Goal: Task Accomplishment & Management: Use online tool/utility

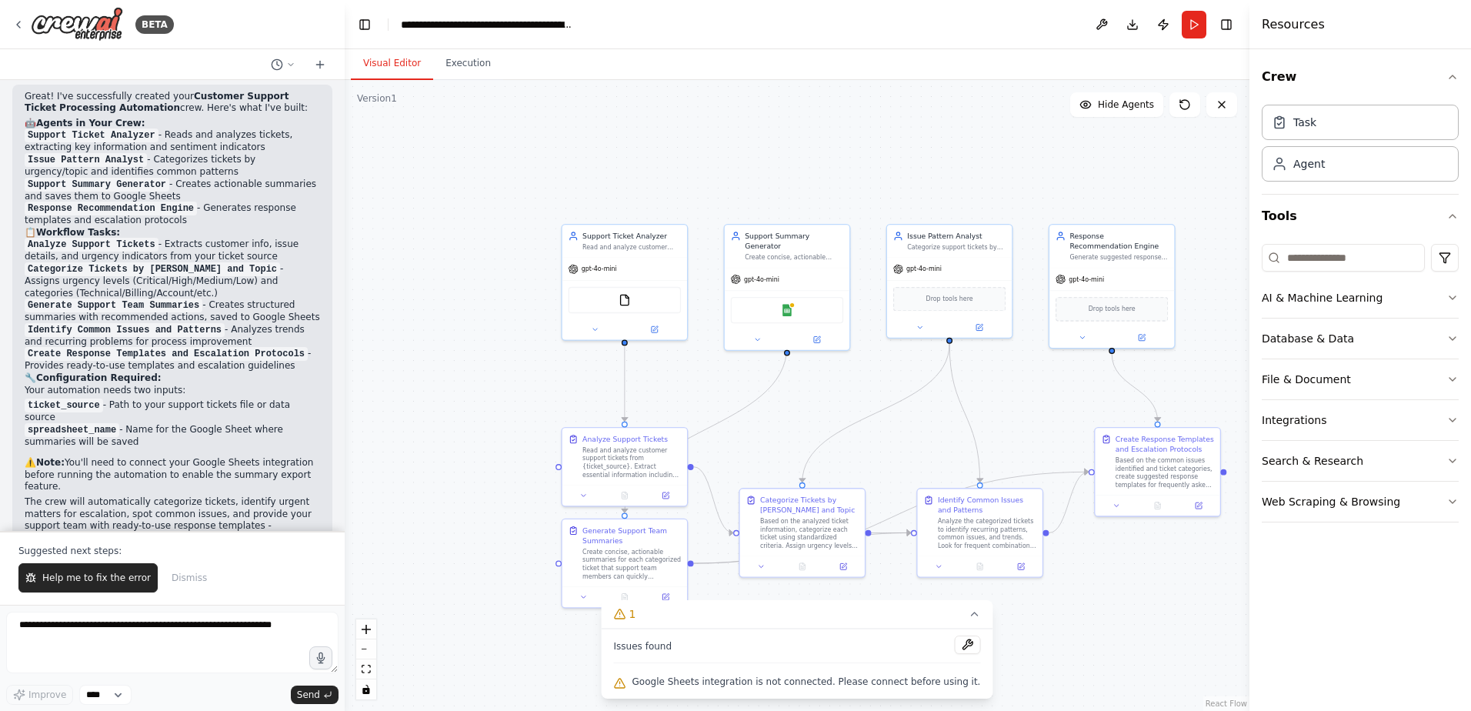
click at [870, 386] on div ".deletable-edge-delete-btn { width: 20px; height: 20px; border: 0px solid #ffff…" at bounding box center [797, 395] width 905 height 631
click at [816, 335] on icon at bounding box center [817, 338] width 6 height 6
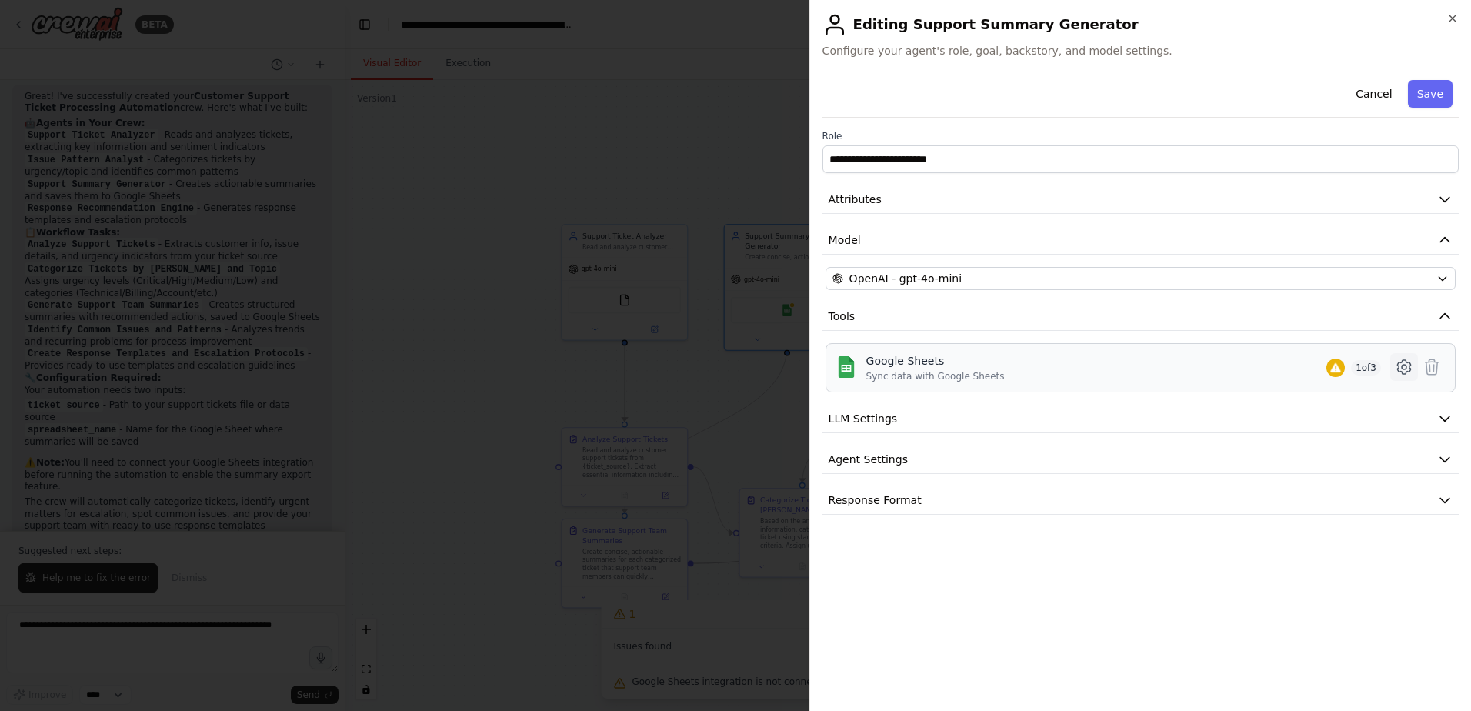
click at [1400, 365] on icon at bounding box center [1404, 367] width 18 height 18
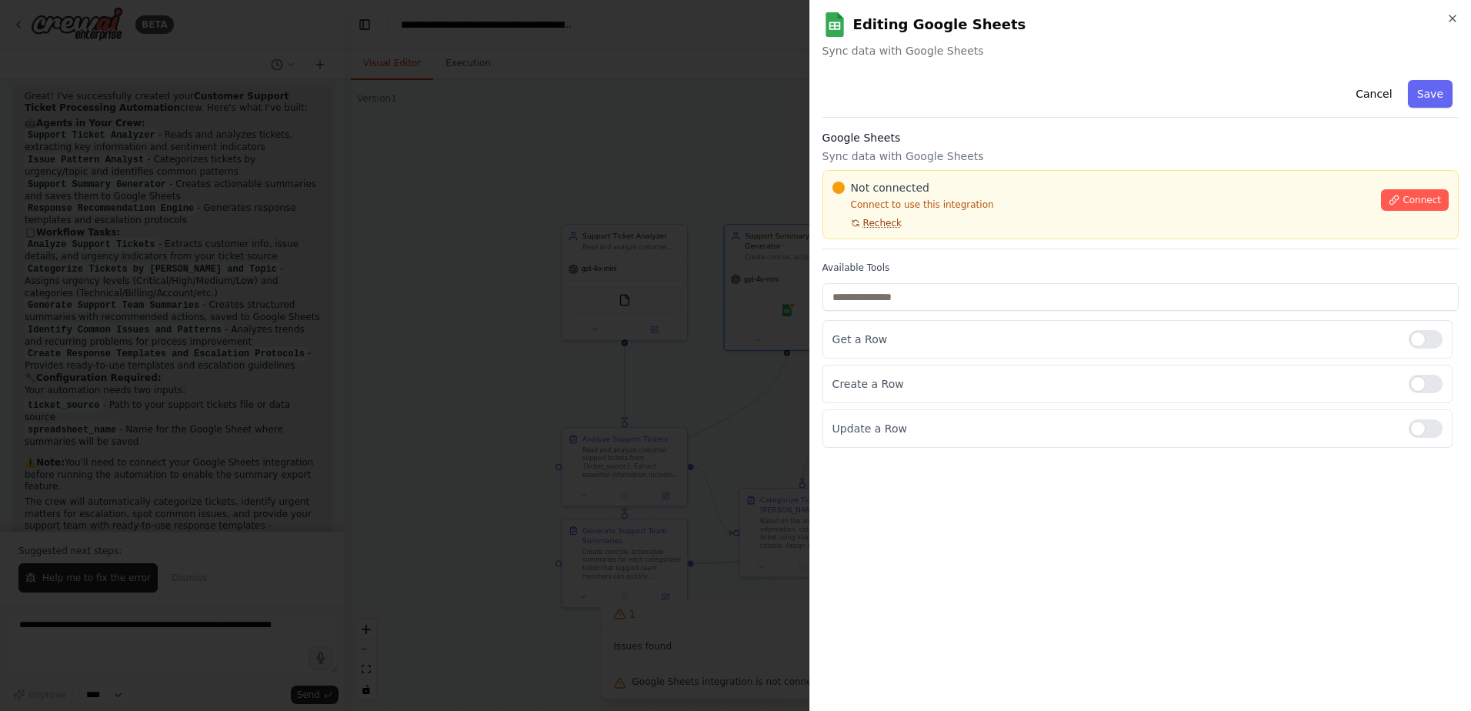
click at [875, 228] on span "Recheck" at bounding box center [882, 223] width 38 height 12
click at [1389, 201] on button "Connect" at bounding box center [1415, 200] width 68 height 22
click at [638, 292] on div at bounding box center [735, 355] width 1471 height 711
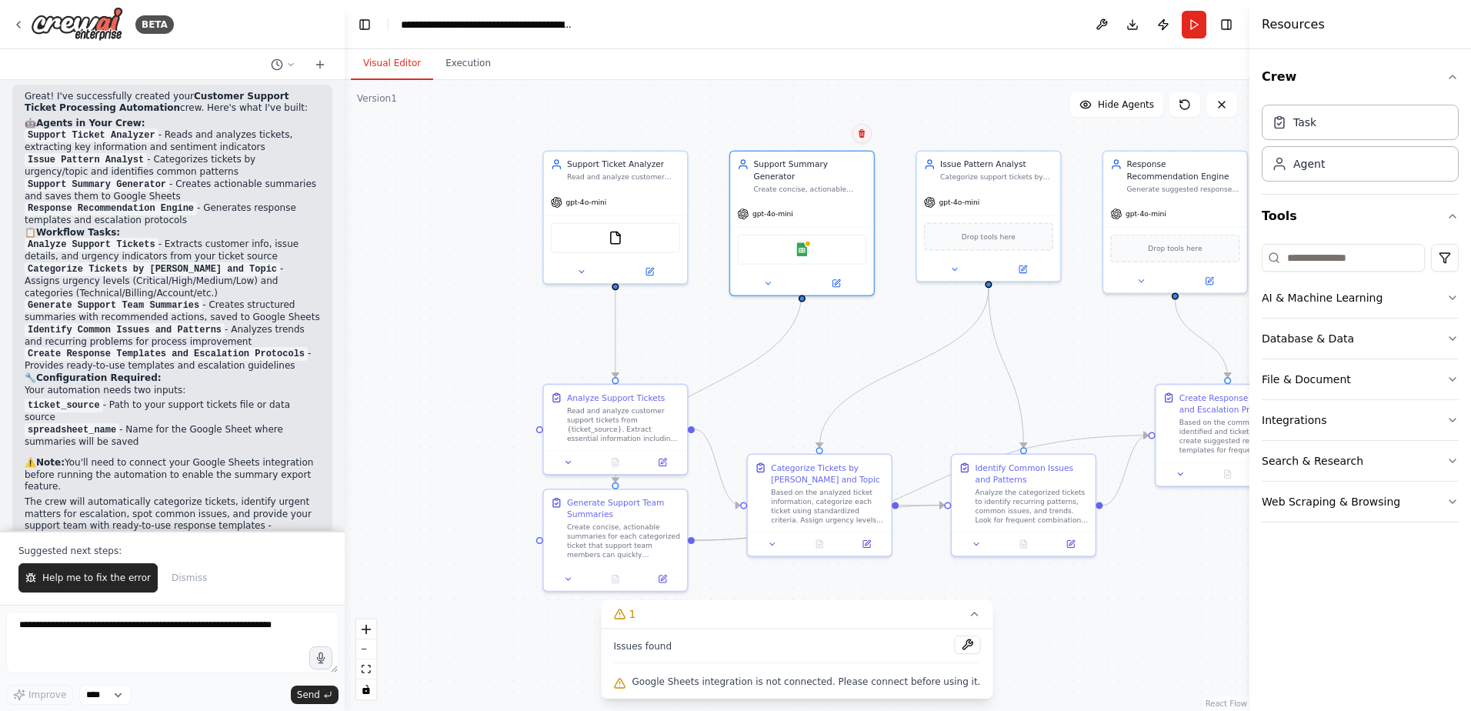
click at [864, 133] on icon at bounding box center [862, 133] width 6 height 8
click at [831, 133] on button "Confirm" at bounding box center [818, 133] width 55 height 18
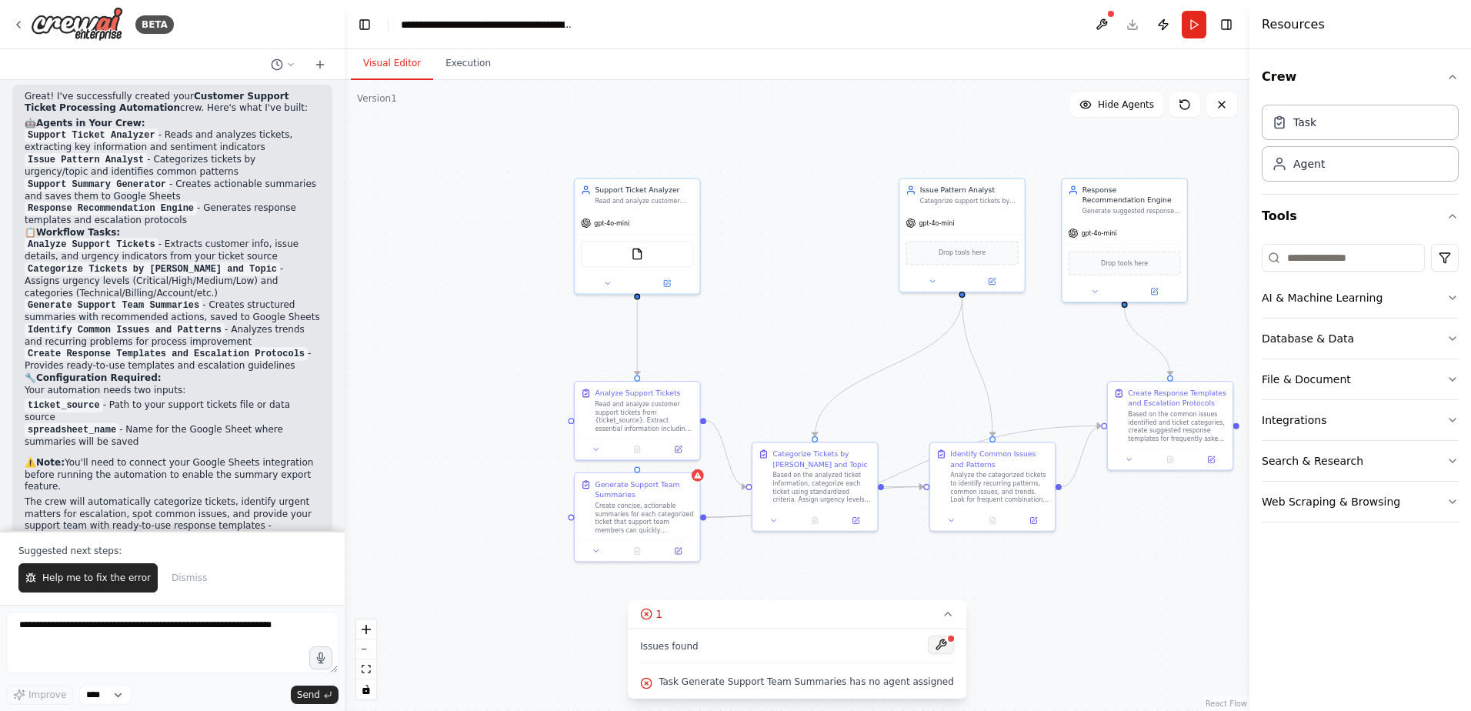
click at [928, 649] on button at bounding box center [941, 645] width 26 height 18
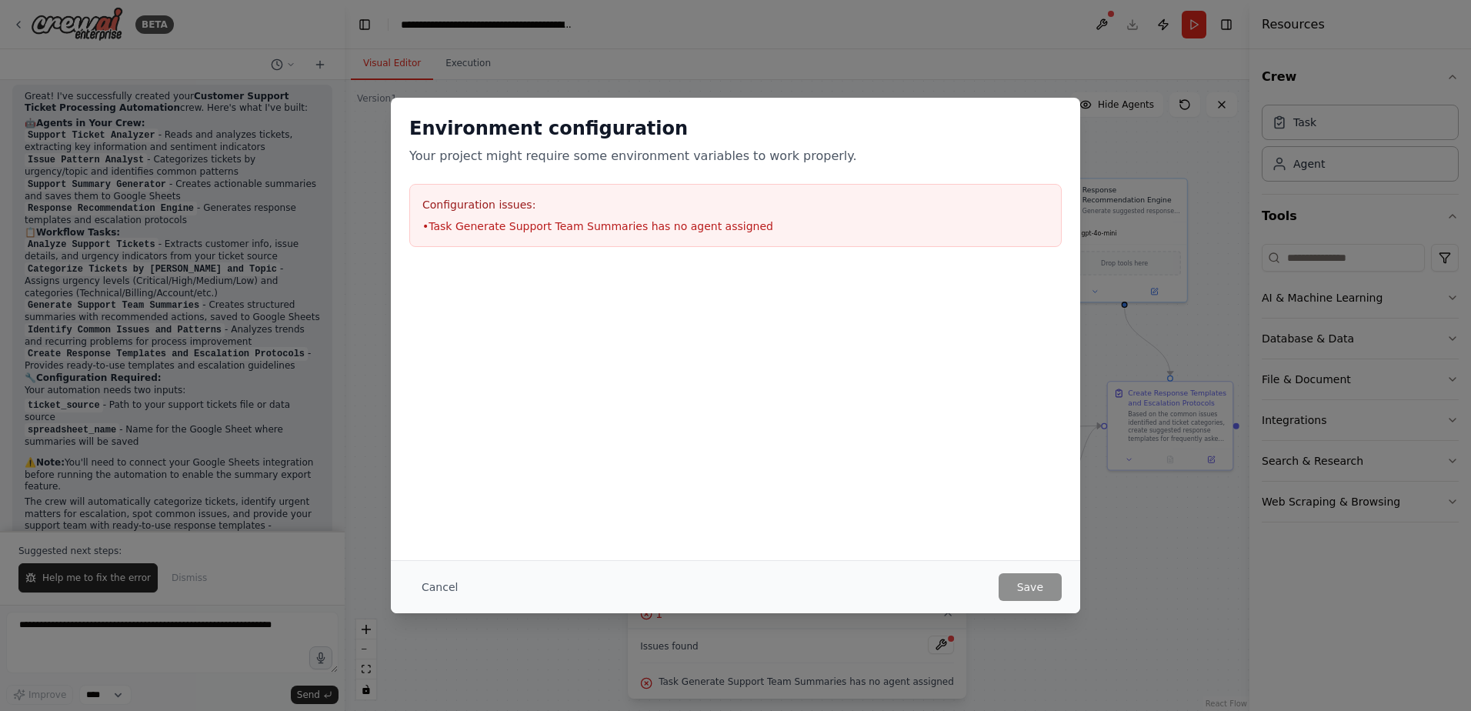
click at [653, 196] on div "Configuration issues: • Task Generate Support Team Summaries has no agent assig…" at bounding box center [735, 215] width 653 height 63
click at [436, 590] on button "Cancel" at bounding box center [439, 587] width 61 height 28
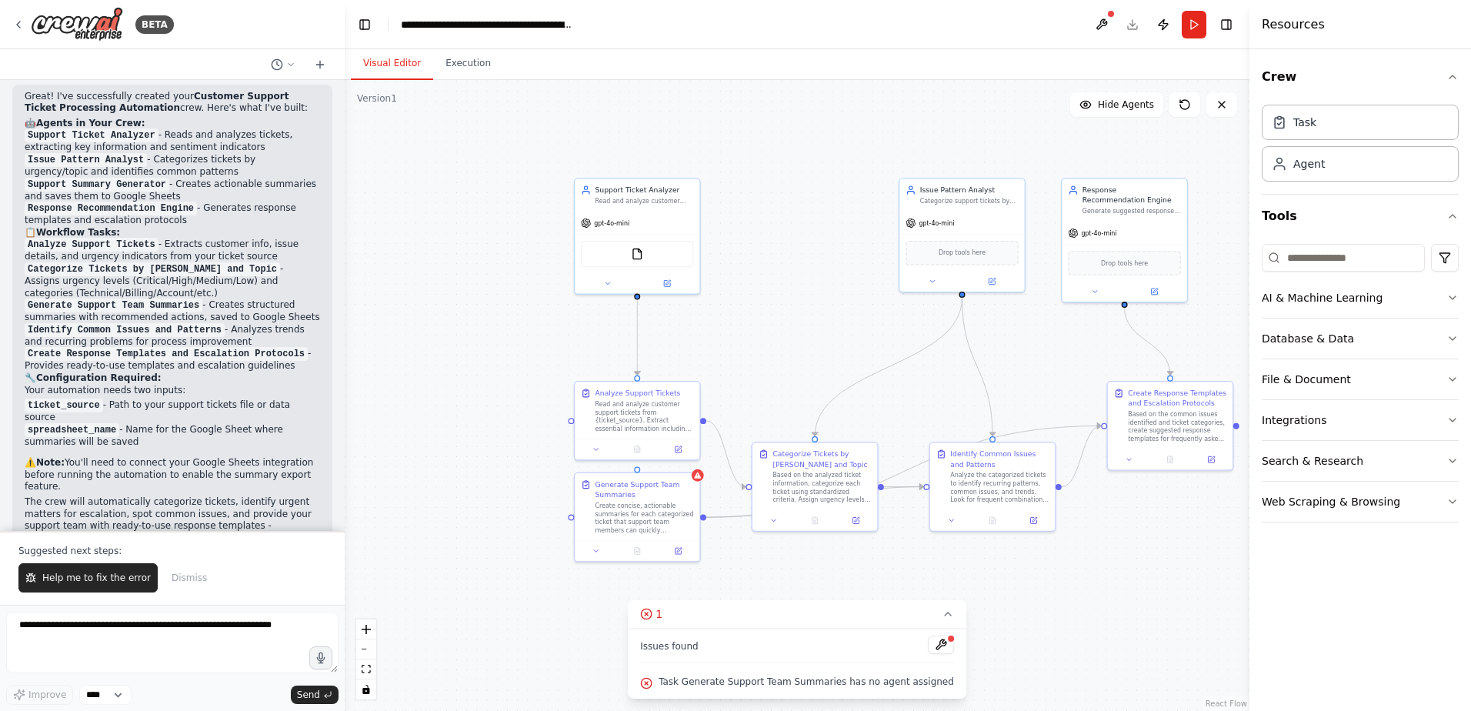
click at [791, 193] on div ".deletable-edge-delete-btn { width: 20px; height: 20px; border: 0px solid #ffff…" at bounding box center [797, 395] width 905 height 631
click at [1172, 119] on div ".deletable-edge-delete-btn { width: 20px; height: 20px; border: 0px solid #ffff…" at bounding box center [797, 395] width 905 height 631
click at [1182, 119] on div ".deletable-edge-delete-btn { width: 20px; height: 20px; border: 0px solid #ffff…" at bounding box center [797, 395] width 905 height 631
click at [1191, 102] on button at bounding box center [1185, 104] width 31 height 25
click at [1184, 102] on icon at bounding box center [1185, 104] width 12 height 12
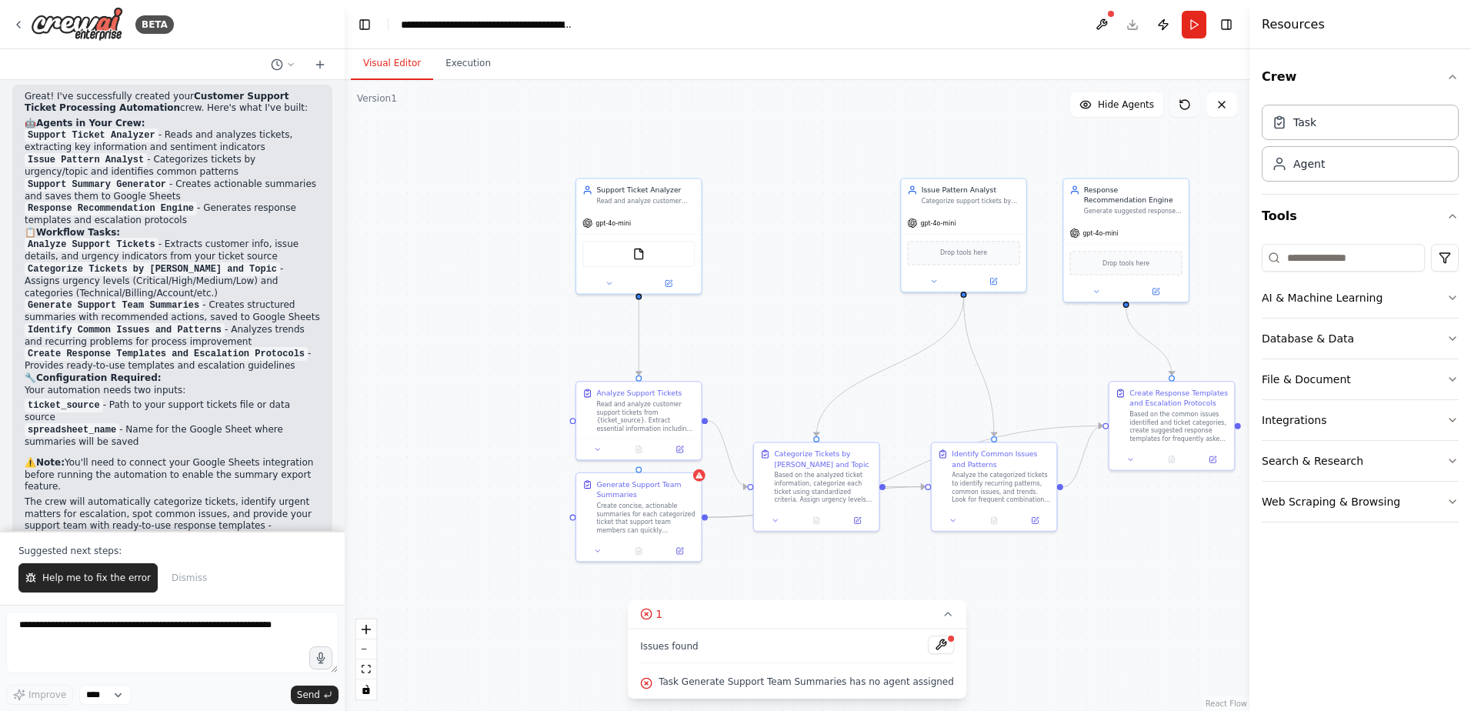
click at [1184, 102] on icon at bounding box center [1185, 104] width 12 height 12
